Goal: Information Seeking & Learning: Learn about a topic

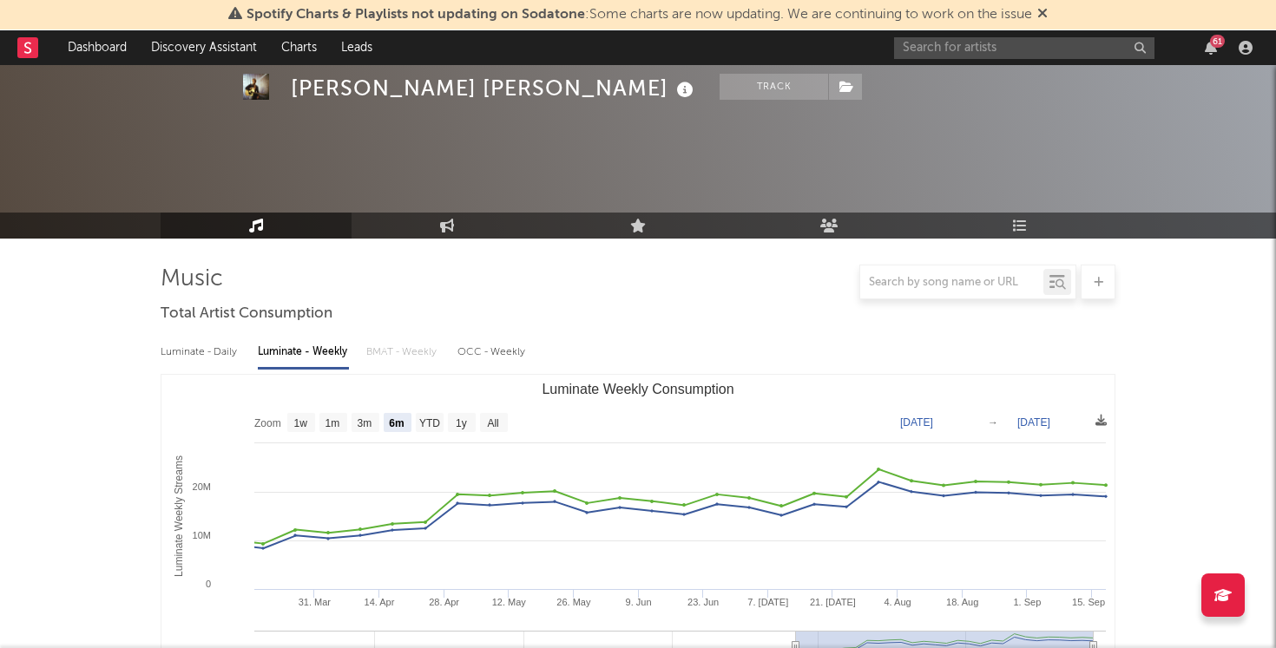
select select "6m"
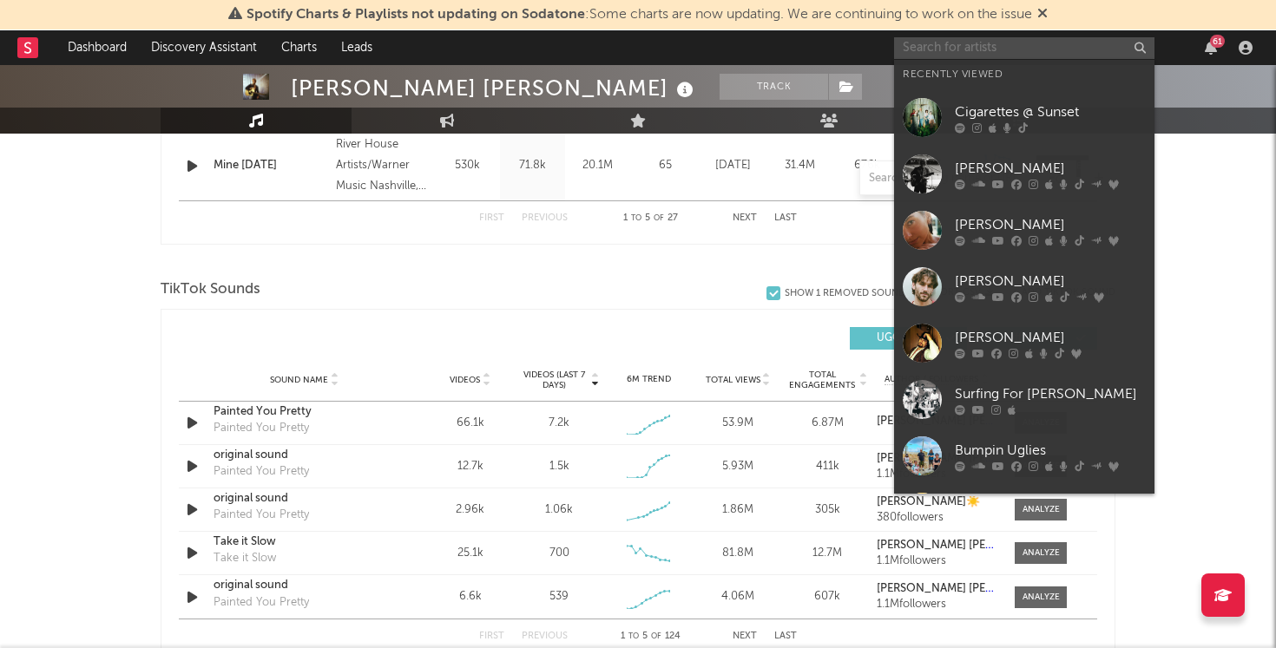
click at [986, 38] on input "text" at bounding box center [1024, 48] width 260 height 22
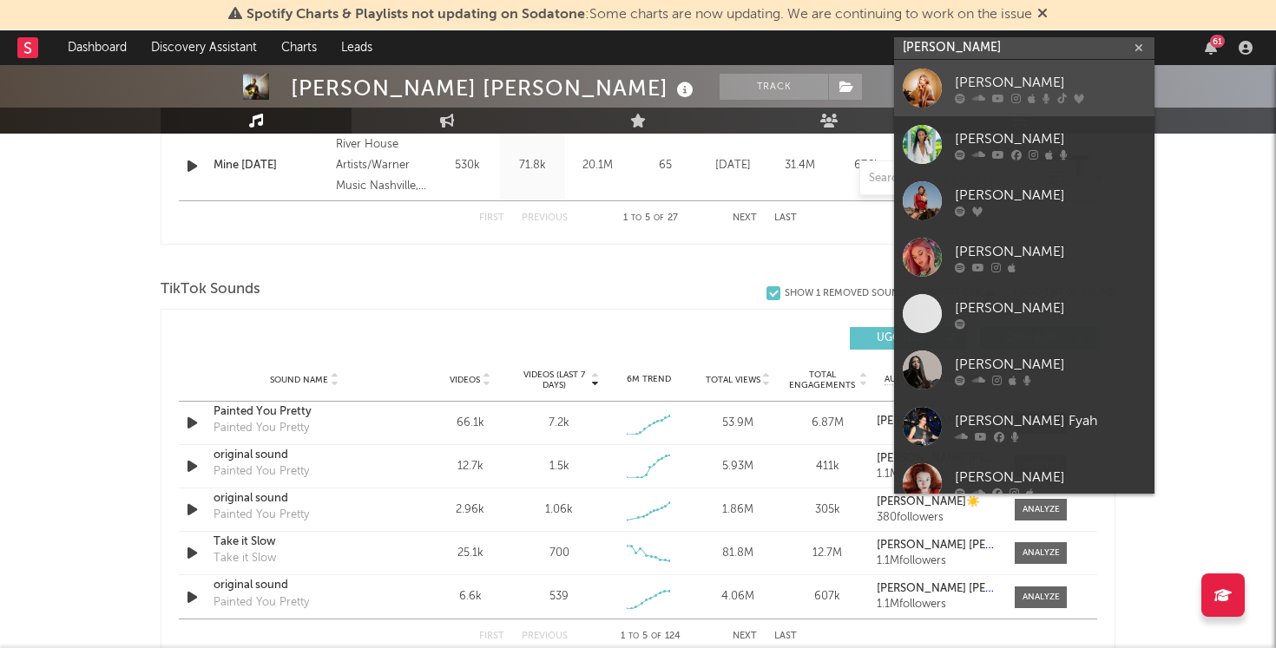
type input "[PERSON_NAME]"
click at [989, 81] on div "[PERSON_NAME]" at bounding box center [1050, 82] width 191 height 21
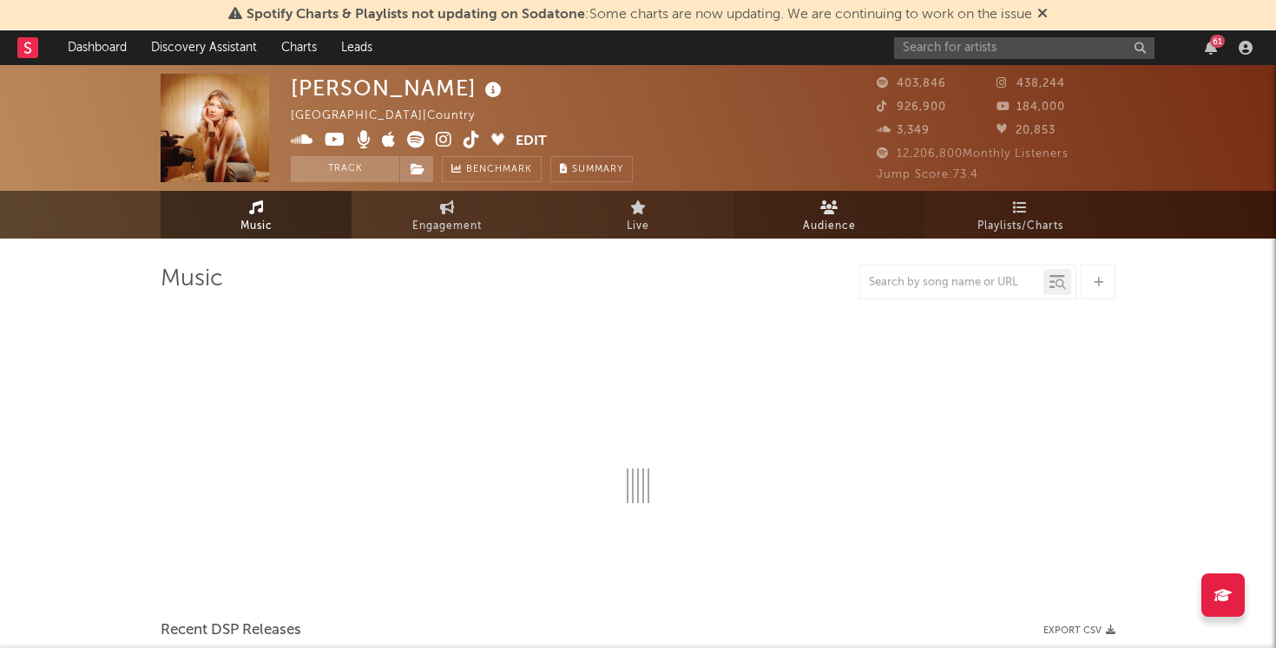
select select "6m"
